Goal: Task Accomplishment & Management: Manage account settings

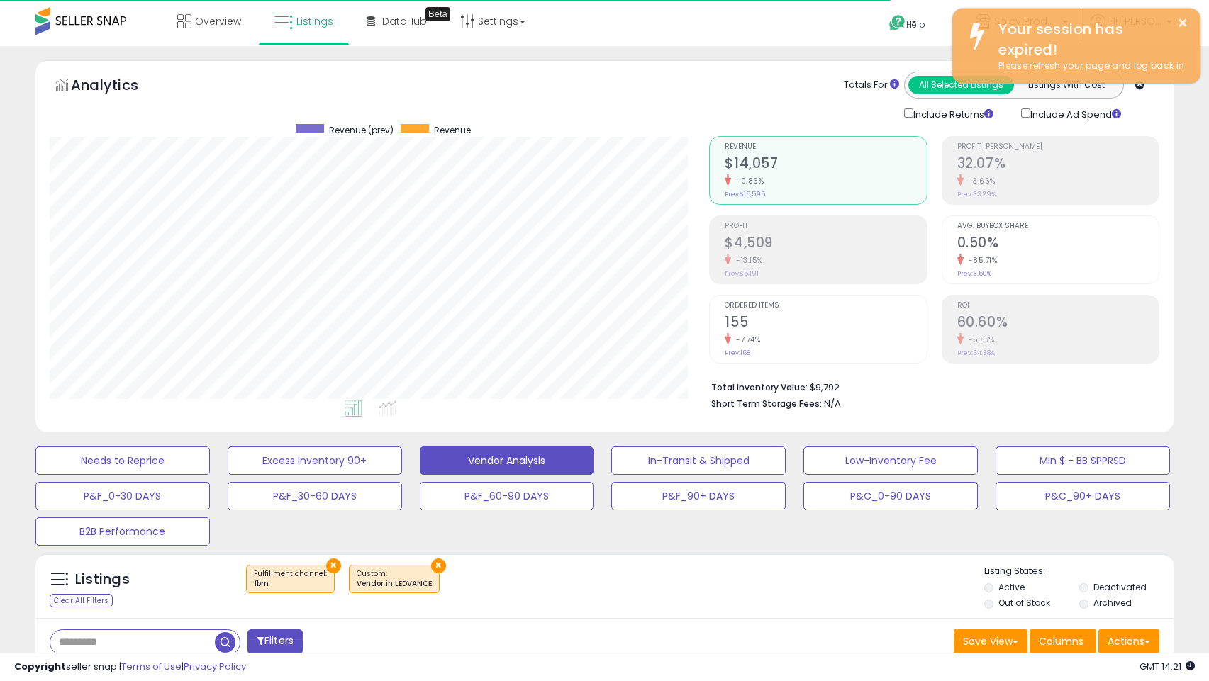
select select "**"
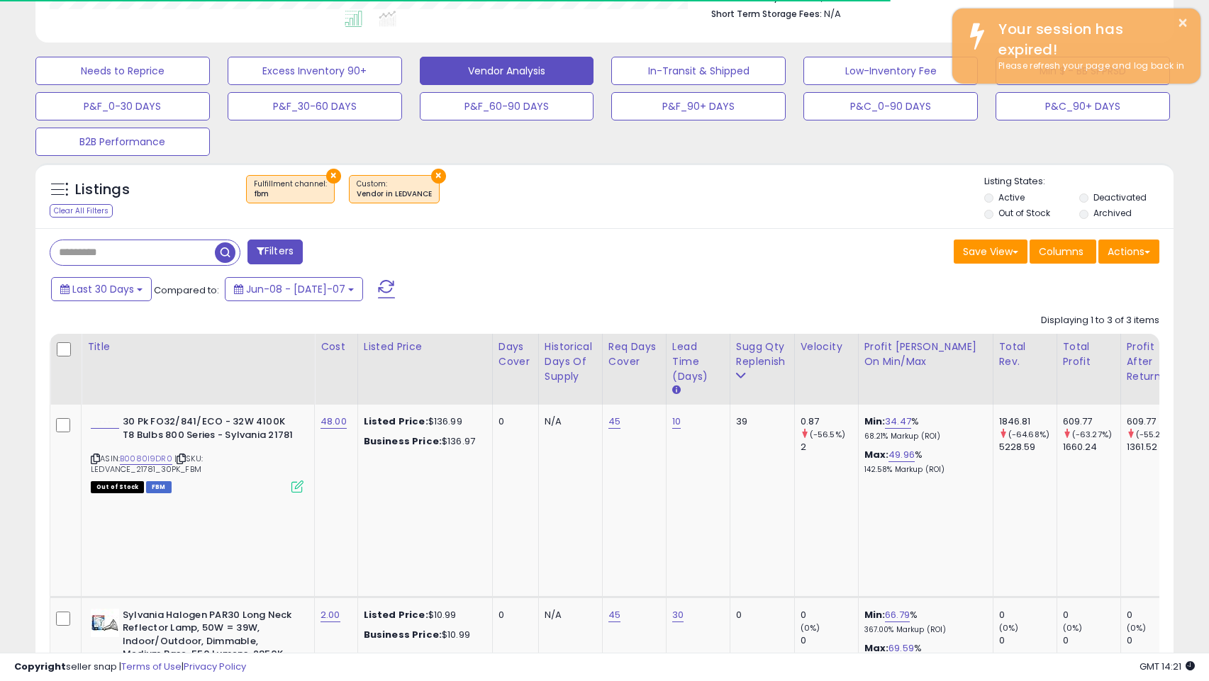
scroll to position [291, 659]
